Goal: Information Seeking & Learning: Find specific fact

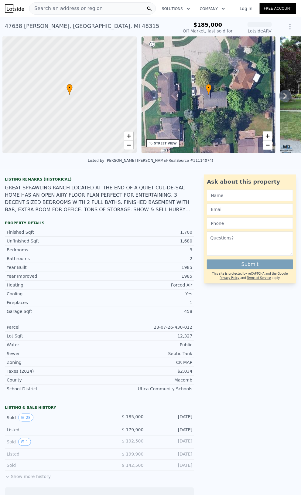
scroll to position [0, 2]
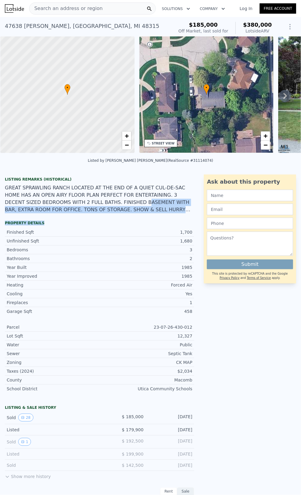
drag, startPoint x: 74, startPoint y: 209, endPoint x: 106, endPoint y: 223, distance: 35.5
click at [106, 223] on div "Listing Remarks (Historical) GREAT SPRAWLING RANCH LOCATED AT THE END OF A QUIE…" at bounding box center [99, 287] width 199 height 224
click at [106, 218] on div "Listing Remarks (Historical) GREAT SPRAWLING RANCH LOCATED AT THE END OF A QUIE…" at bounding box center [99, 197] width 199 height 41
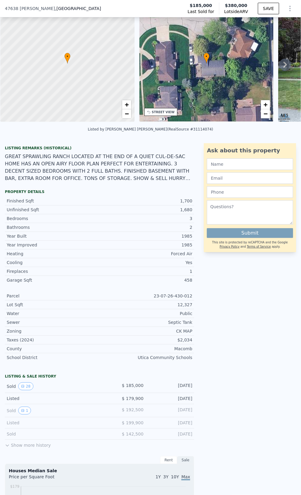
scroll to position [58, 0]
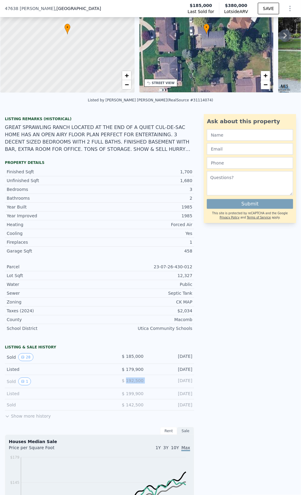
drag, startPoint x: 147, startPoint y: 385, endPoint x: 126, endPoint y: 386, distance: 20.7
click at [126, 386] on div "Sold 1 $ 192,500 [DATE]" at bounding box center [99, 381] width 189 height 13
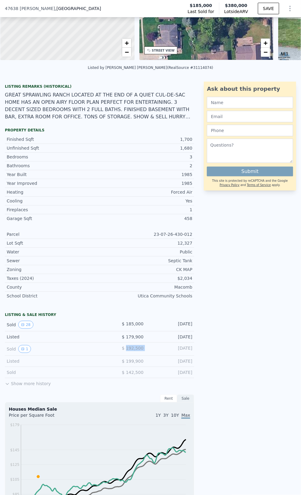
scroll to position [119, 0]
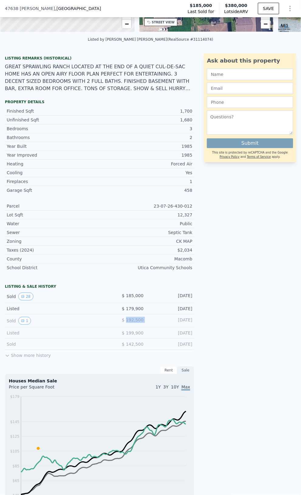
click at [27, 359] on button "Show more history" at bounding box center [28, 354] width 46 height 9
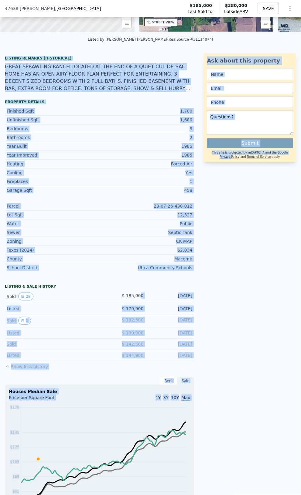
drag, startPoint x: 199, startPoint y: 301, endPoint x: 146, endPoint y: 305, distance: 53.6
click at [144, 304] on div "LISTING & SALE HISTORY Sold 28 $ 185,000 [DATE] Listed $ 179,900 [DATE] Sold 1 …" at bounding box center [150, 325] width 301 height 545
click at [146, 303] on div "Sold 28 $ 185,000 [DATE]" at bounding box center [99, 296] width 189 height 13
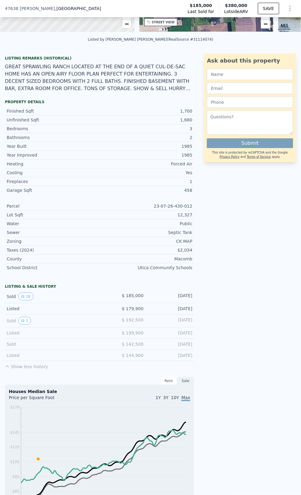
drag, startPoint x: 190, startPoint y: 325, endPoint x: 118, endPoint y: 327, distance: 71.1
click at [118, 327] on div "Sold 1 $ 192,500 [DATE]" at bounding box center [99, 321] width 189 height 13
click at [118, 325] on div "$ 192,500" at bounding box center [122, 321] width 44 height 8
click at [25, 300] on button "28" at bounding box center [25, 297] width 15 height 8
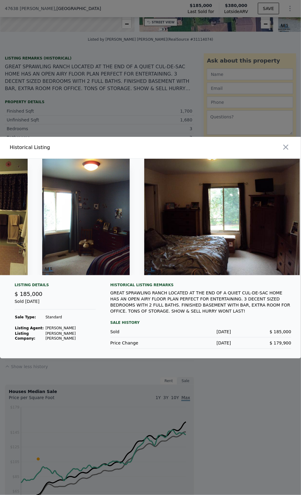
scroll to position [0, 3908]
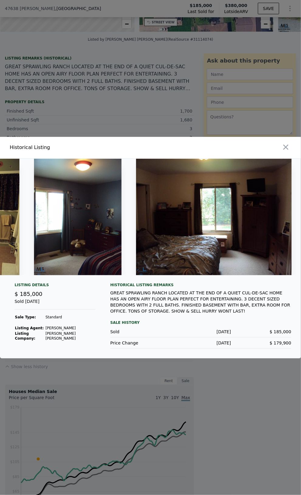
click at [223, 371] on div at bounding box center [150, 247] width 301 height 495
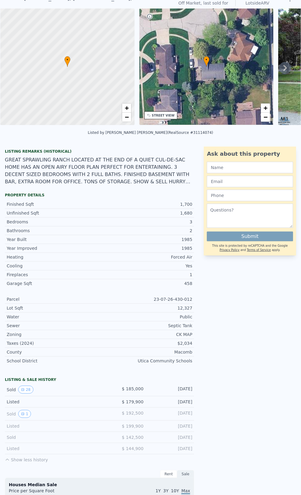
scroll to position [2, 0]
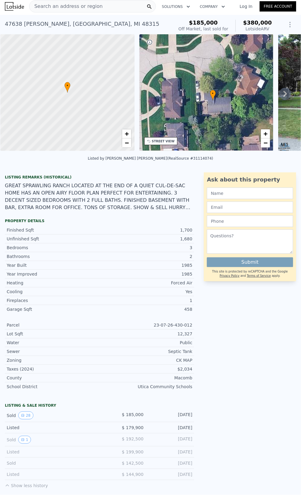
drag, startPoint x: 174, startPoint y: 95, endPoint x: 181, endPoint y: 103, distance: 10.2
click at [181, 103] on div "• + −" at bounding box center [206, 92] width 134 height 117
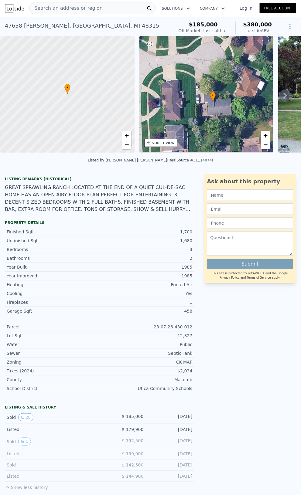
scroll to position [0, 0]
